Goal: Task Accomplishment & Management: Use online tool/utility

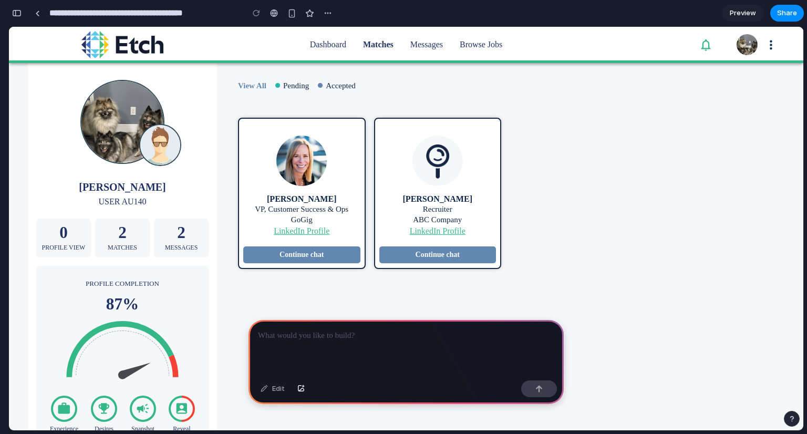
click at [305, 360] on div at bounding box center [406, 348] width 315 height 56
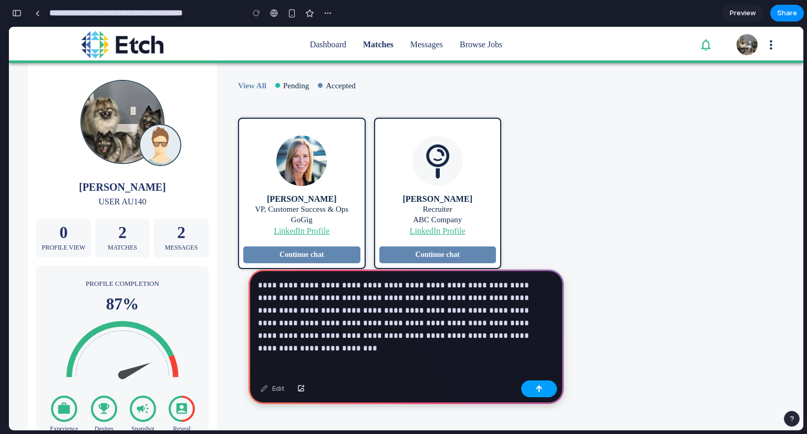
click at [539, 387] on div "button" at bounding box center [539, 388] width 7 height 7
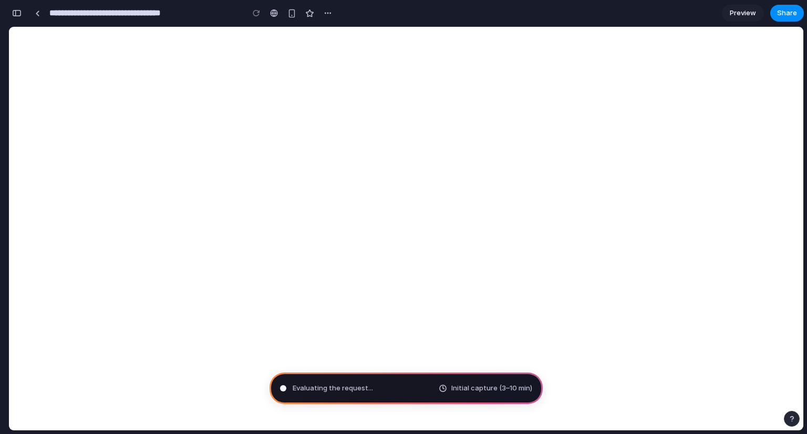
type input "**********"
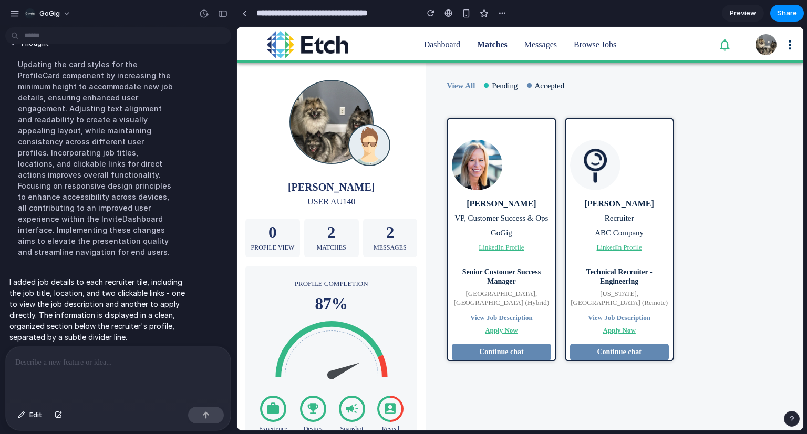
click at [735, 17] on span "Preview" at bounding box center [743, 13] width 26 height 11
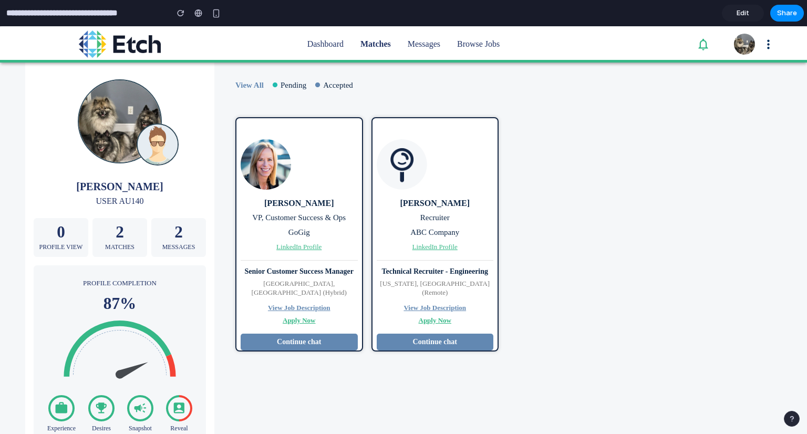
drag, startPoint x: 725, startPoint y: 14, endPoint x: 737, endPoint y: 13, distance: 11.6
click at [725, 14] on link "Edit" at bounding box center [743, 13] width 42 height 17
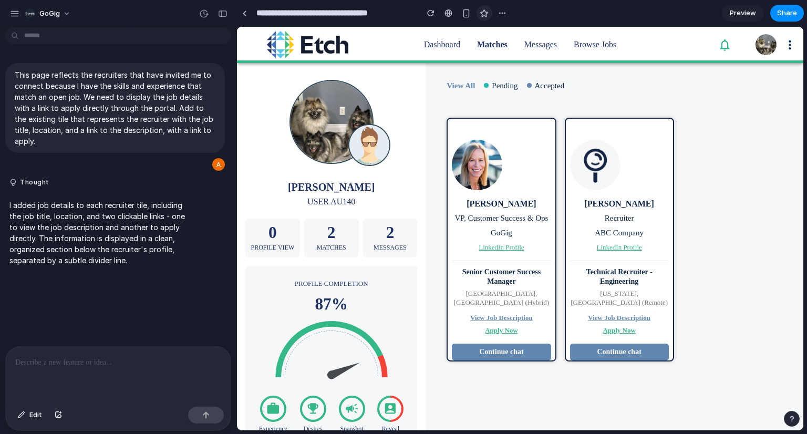
click at [481, 14] on div "button" at bounding box center [484, 13] width 9 height 9
